Goal: Obtain resource: Download file/media

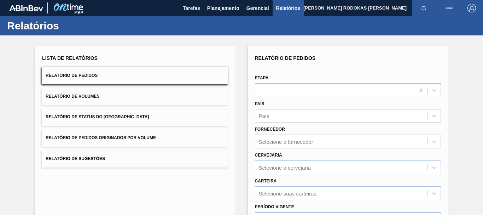
click at [164, 71] on button "Relatório de Pedidos" at bounding box center [135, 75] width 186 height 17
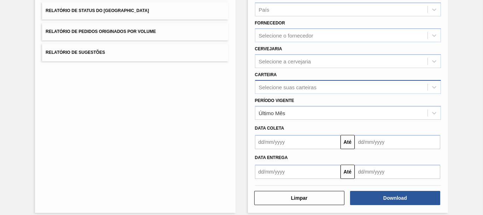
click at [278, 86] on div "Selecione suas carteiras" at bounding box center [288, 87] width 58 height 6
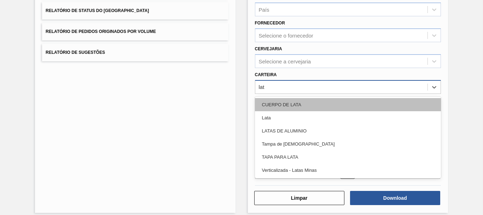
type input "lata"
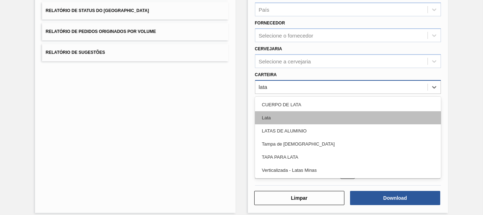
click at [278, 117] on div "Lata" at bounding box center [348, 117] width 186 height 13
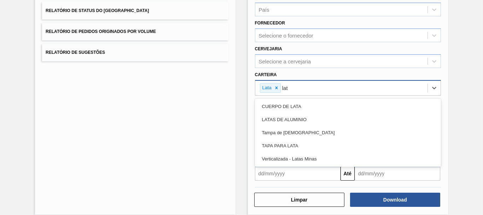
type input "lata"
click at [278, 117] on div "LATAS DE ALUMINIO" at bounding box center [348, 119] width 186 height 13
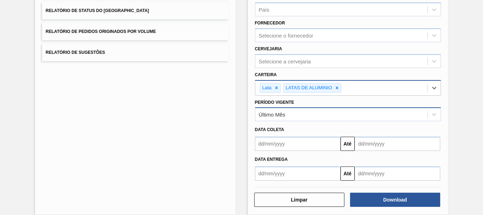
click at [283, 112] on div "Último Mês" at bounding box center [272, 114] width 27 height 6
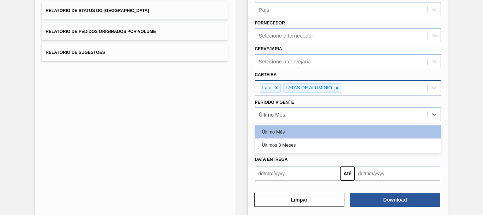
click at [291, 132] on div "Último Mês" at bounding box center [348, 131] width 186 height 13
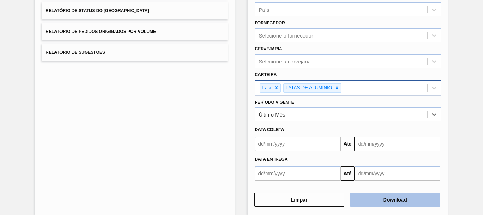
click at [424, 200] on button "Download" at bounding box center [395, 199] width 90 height 14
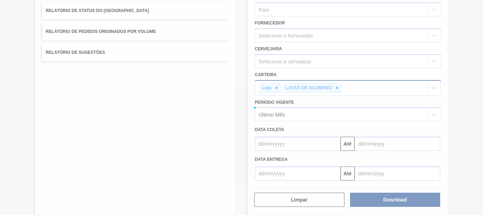
click at [234, 97] on icon at bounding box center [241, 107] width 28 height 28
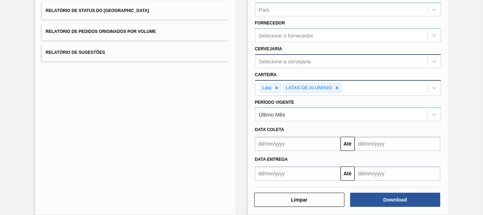
click at [301, 61] on div "Selecione a cervejaria" at bounding box center [285, 61] width 52 height 6
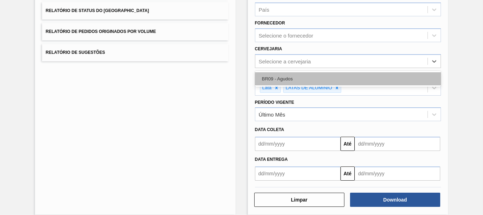
click at [289, 75] on div "BR09 - Agudos" at bounding box center [348, 78] width 186 height 13
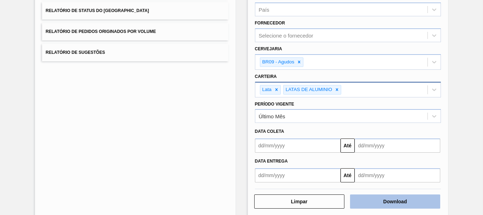
click at [363, 199] on button "Download" at bounding box center [395, 201] width 90 height 14
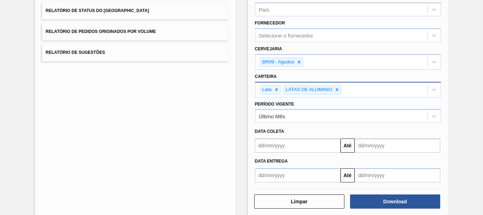
scroll to position [0, 0]
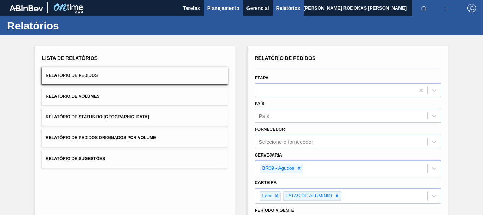
click at [233, 8] on span "Planejamento" at bounding box center [223, 8] width 32 height 8
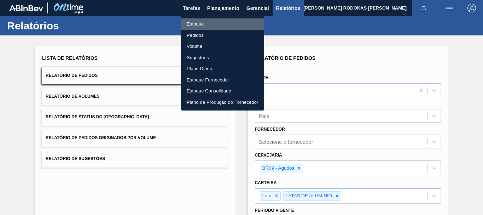
click at [216, 26] on li "Estoque" at bounding box center [222, 23] width 83 height 11
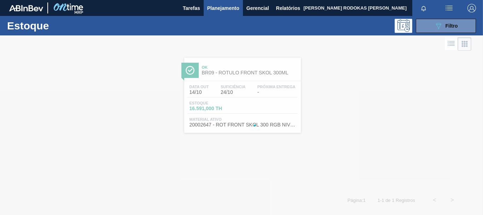
click at [422, 34] on div "Estoque 089F7B8B-B2A5-4AFE-B5C0-19BA573D28AC Filtro" at bounding box center [241, 25] width 483 height 19
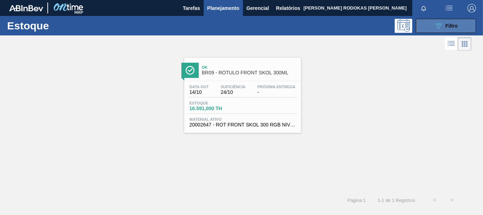
click at [424, 25] on button "089F7B8B-B2A5-4AFE-B5C0-19BA573D28AC Filtro" at bounding box center [446, 26] width 60 height 14
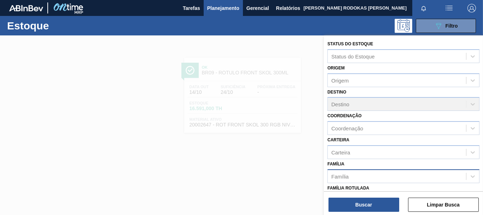
scroll to position [134, 0]
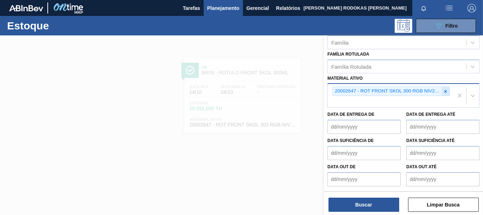
click at [443, 92] on icon at bounding box center [445, 91] width 5 height 5
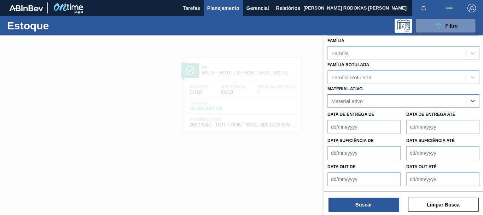
scroll to position [123, 0]
paste ativo "30034180"
type ativo "30034180"
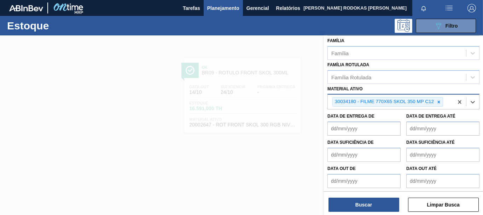
scroll to position [125, 0]
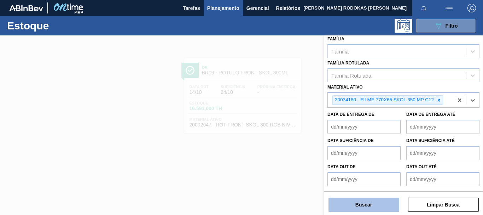
click at [346, 200] on button "Buscar" at bounding box center [363, 204] width 71 height 14
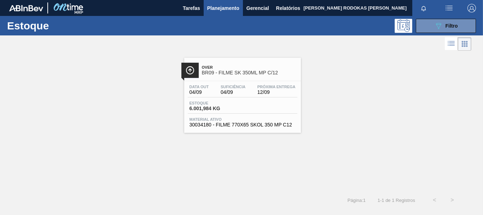
click at [263, 76] on div "Over BR09 - FILME SK 350ML MP C/12" at bounding box center [249, 70] width 95 height 16
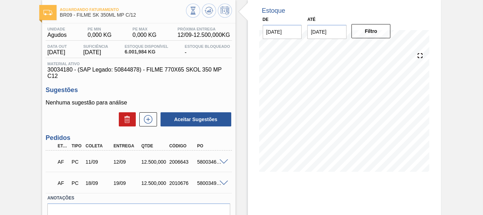
scroll to position [89, 0]
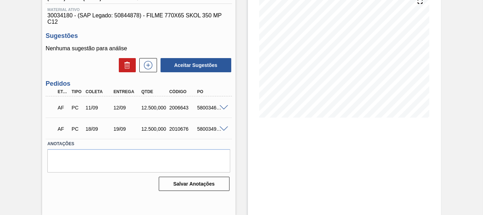
click at [226, 108] on span at bounding box center [223, 107] width 8 height 5
